Goal: Register for event/course

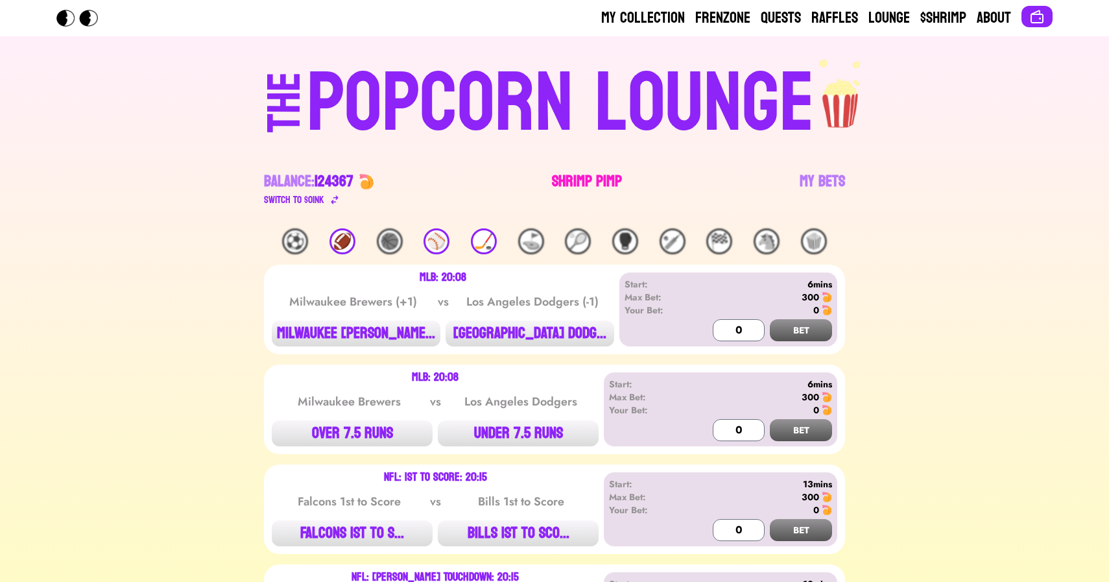
click at [579, 177] on link "Shrimp Pimp" at bounding box center [587, 189] width 70 height 36
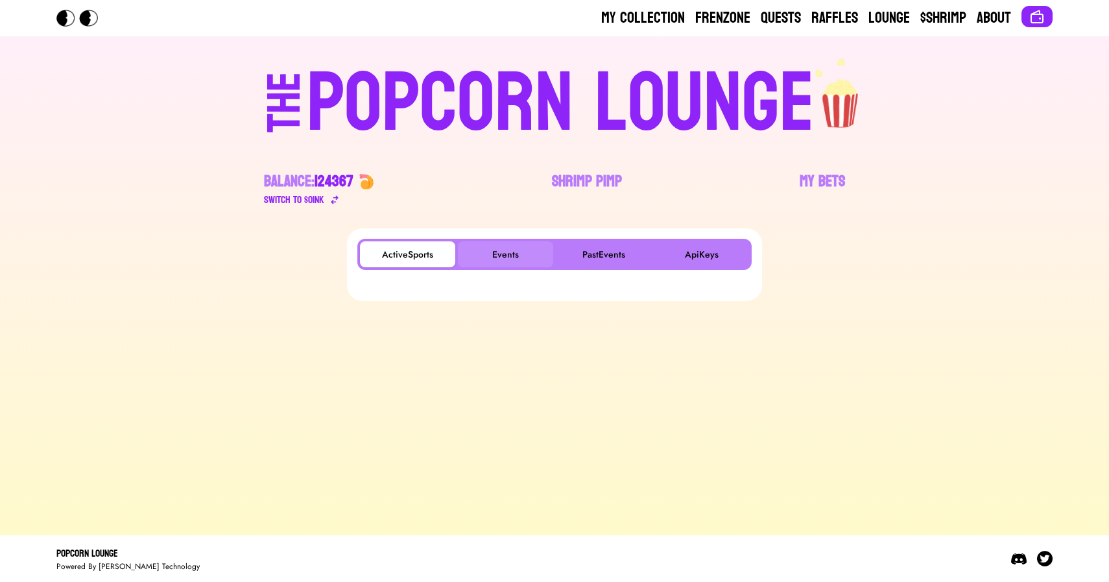
click at [514, 243] on button "Events" at bounding box center [505, 254] width 95 height 26
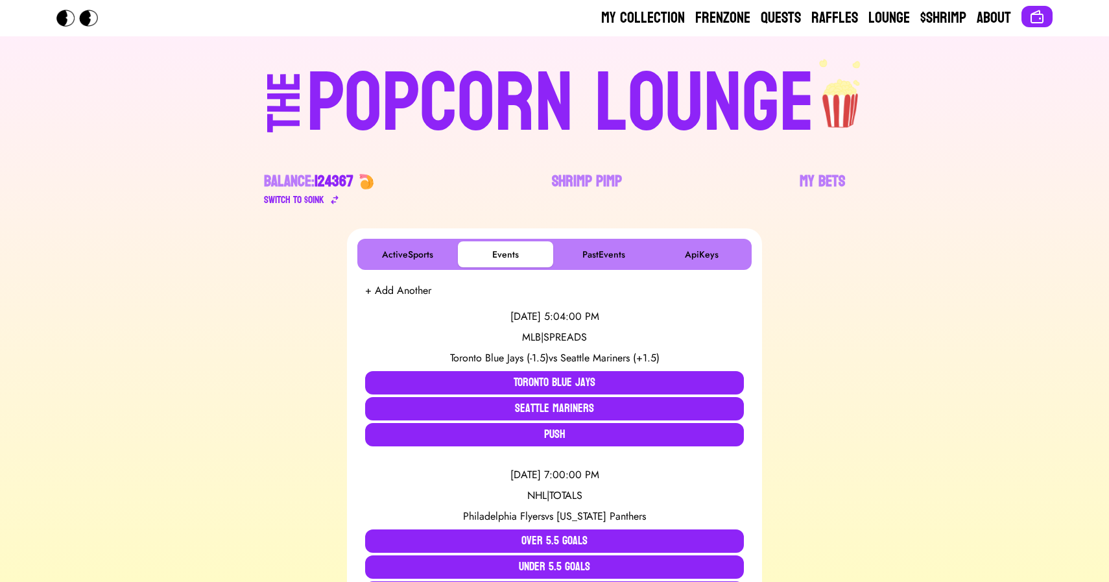
click at [427, 106] on div "POPCORN LOUNGE" at bounding box center [561, 103] width 508 height 83
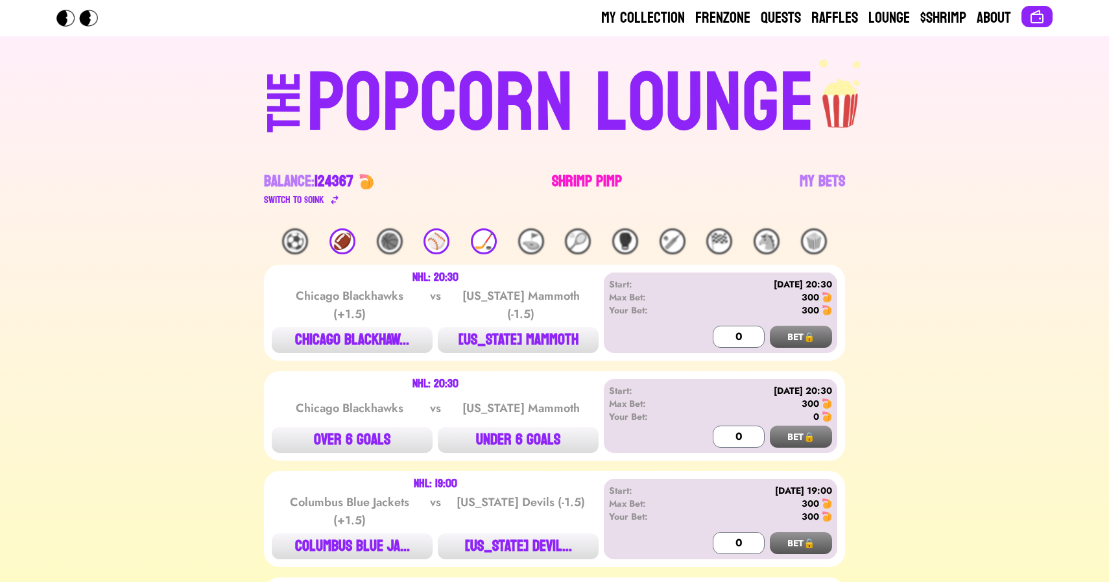
click at [579, 187] on link "Shrimp Pimp" at bounding box center [587, 189] width 70 height 36
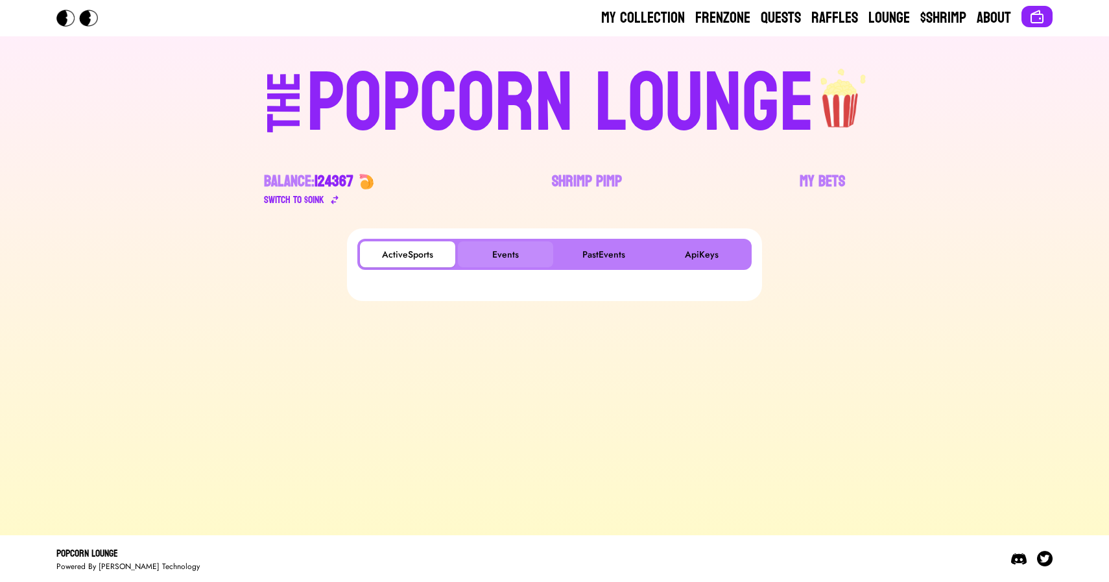
click at [505, 256] on button "Events" at bounding box center [505, 254] width 95 height 26
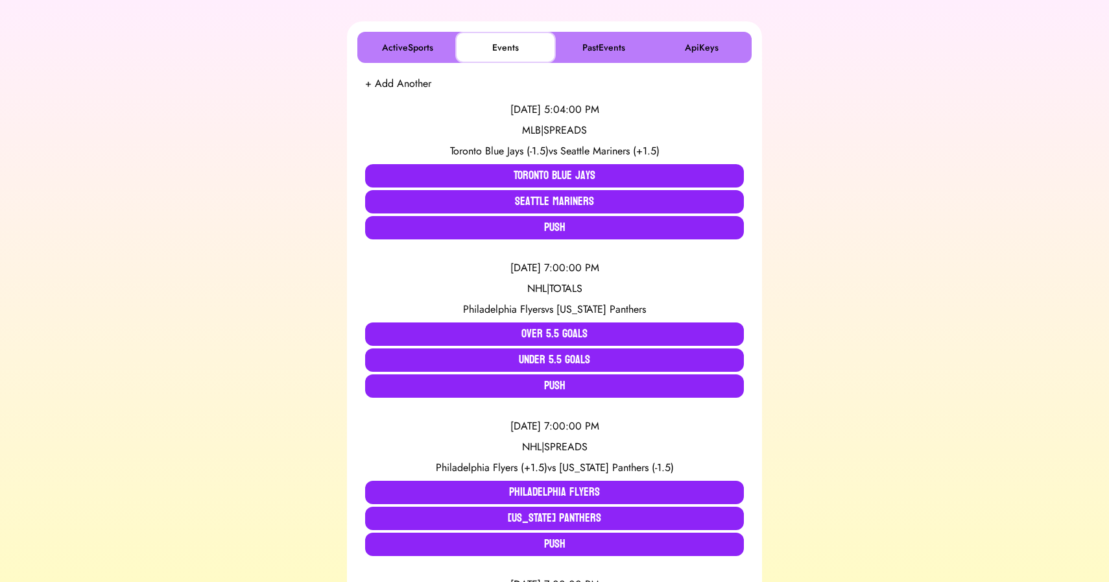
scroll to position [208, 0]
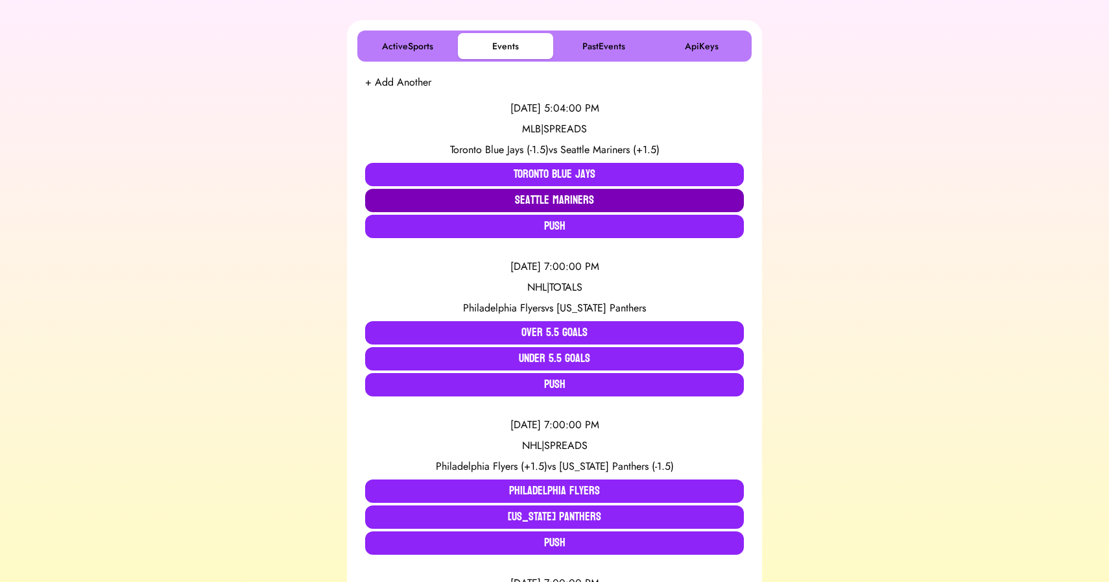
click at [554, 203] on button "Seattle Mariners" at bounding box center [554, 200] width 379 height 23
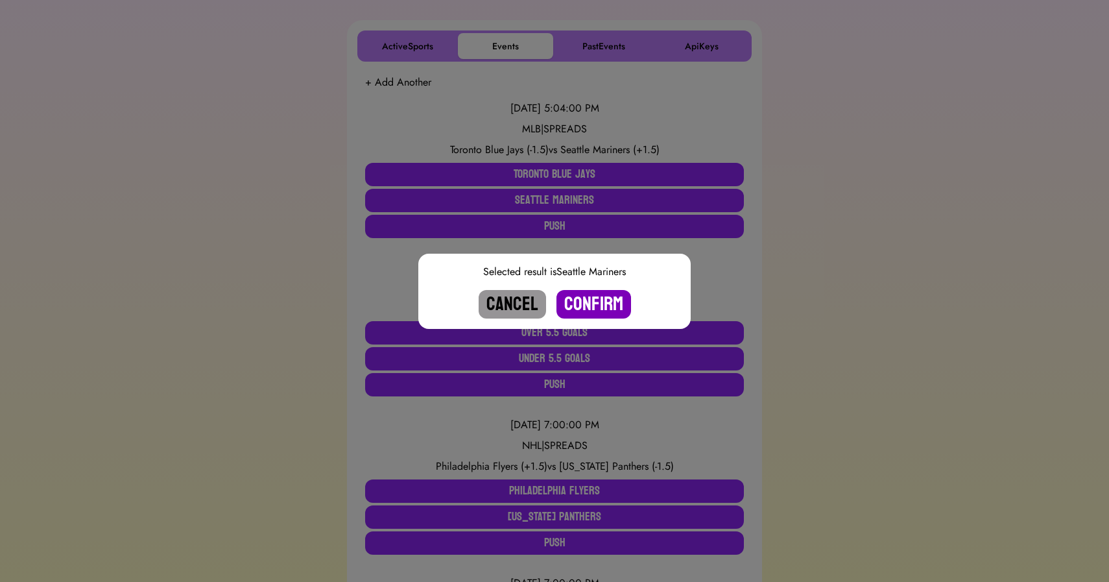
click at [588, 302] on button "Confirm" at bounding box center [593, 304] width 75 height 29
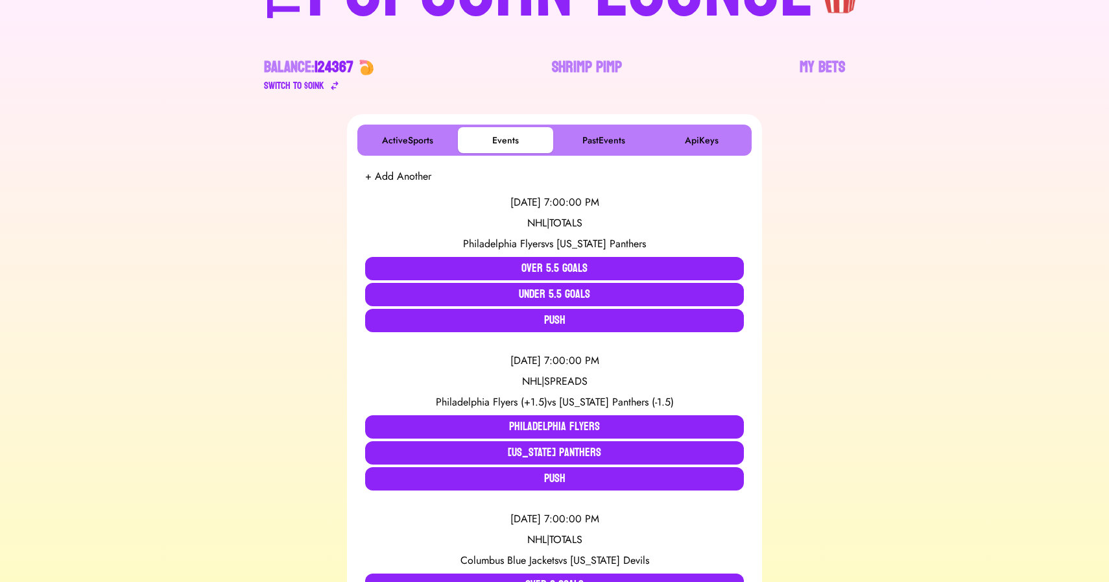
scroll to position [0, 0]
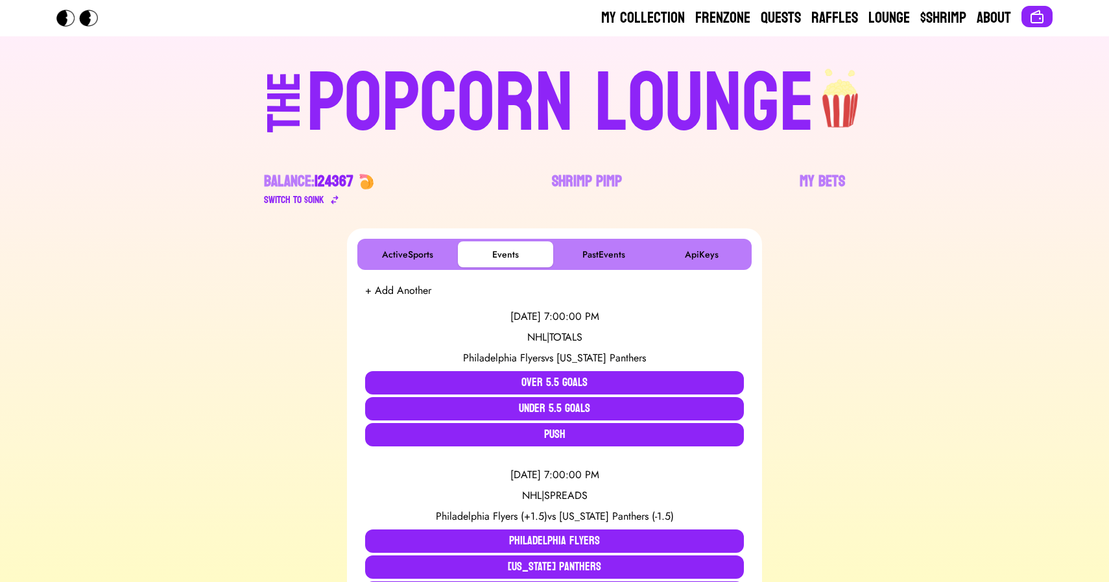
click at [503, 91] on div "POPCORN LOUNGE" at bounding box center [561, 103] width 508 height 83
